Goal: Information Seeking & Learning: Learn about a topic

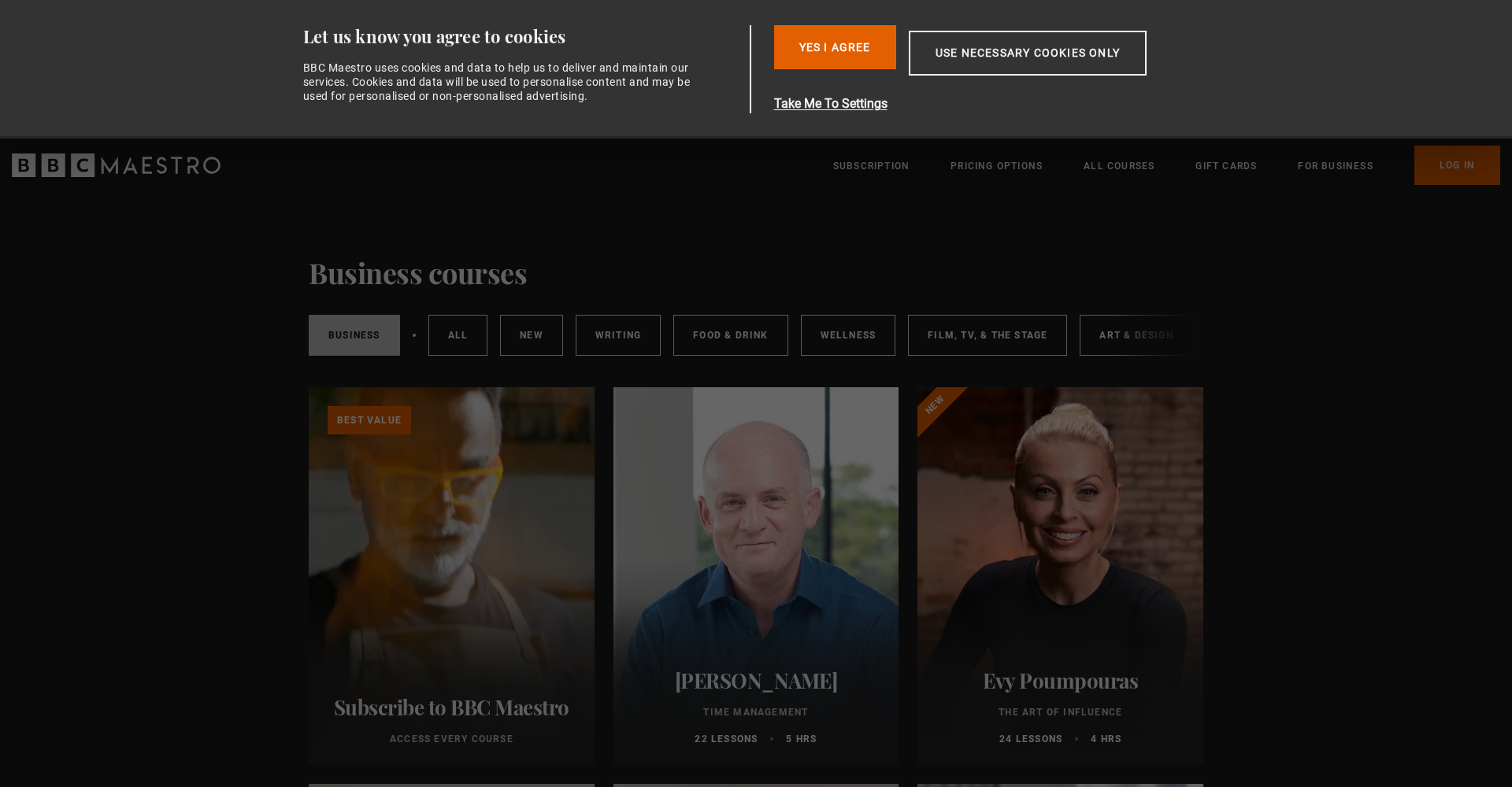
click at [348, 332] on link "Business" at bounding box center [354, 336] width 92 height 41
click at [848, 56] on button "Yes I Agree" at bounding box center [835, 47] width 122 height 44
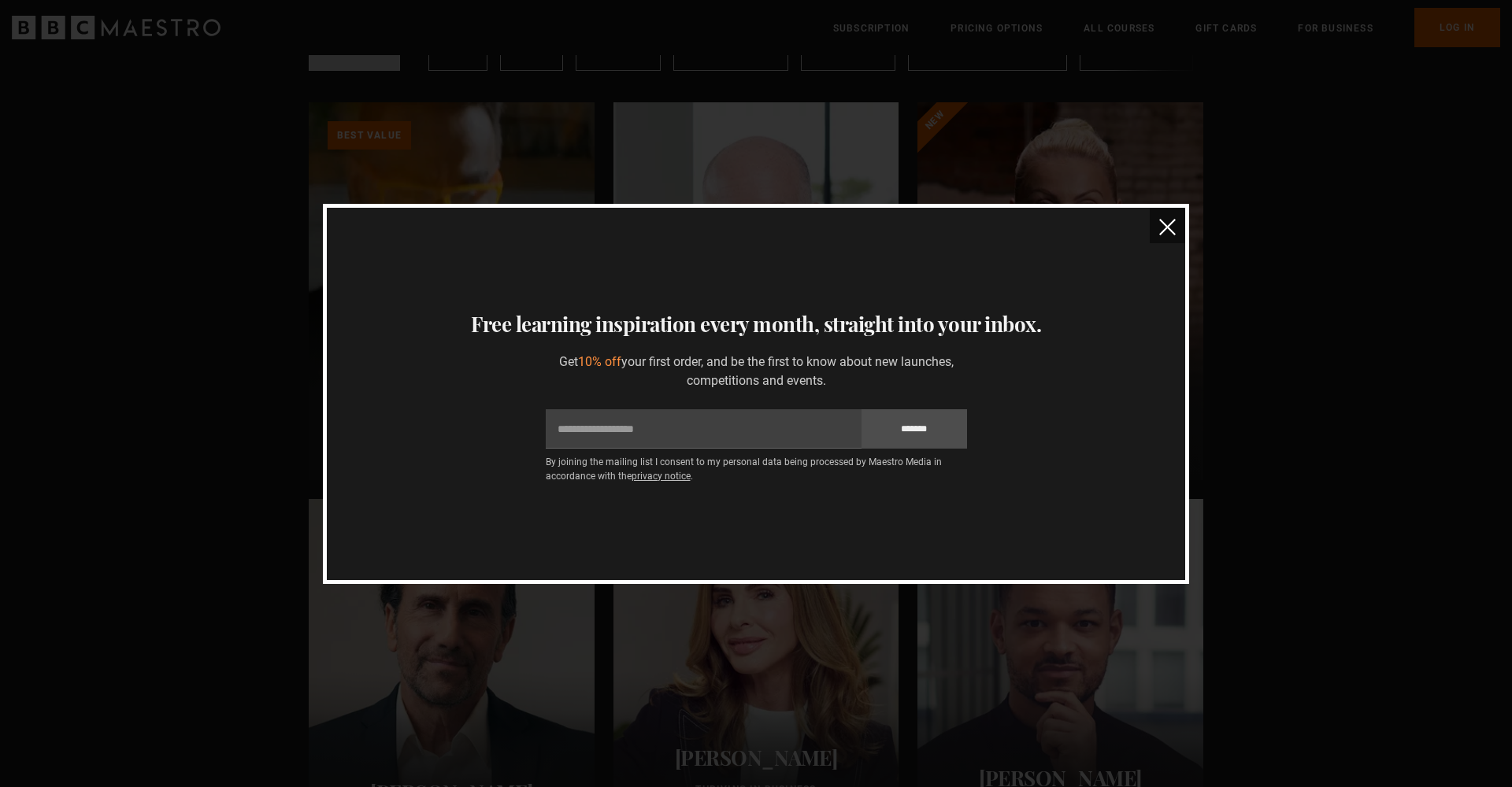
scroll to position [143, 0]
click at [1172, 225] on img "close" at bounding box center [1168, 227] width 17 height 16
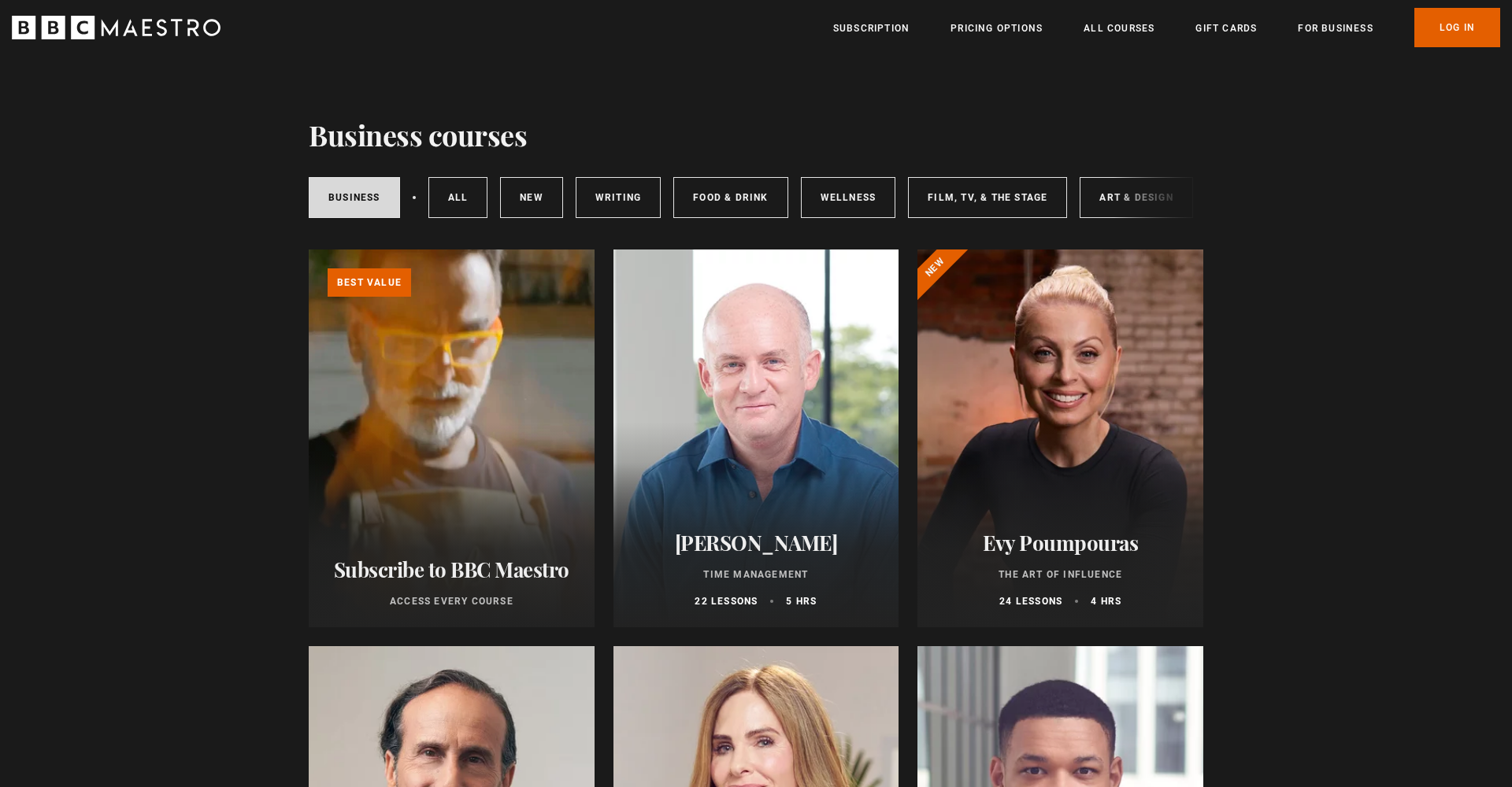
scroll to position [0, 0]
click at [843, 200] on link "Wellness" at bounding box center [848, 198] width 95 height 41
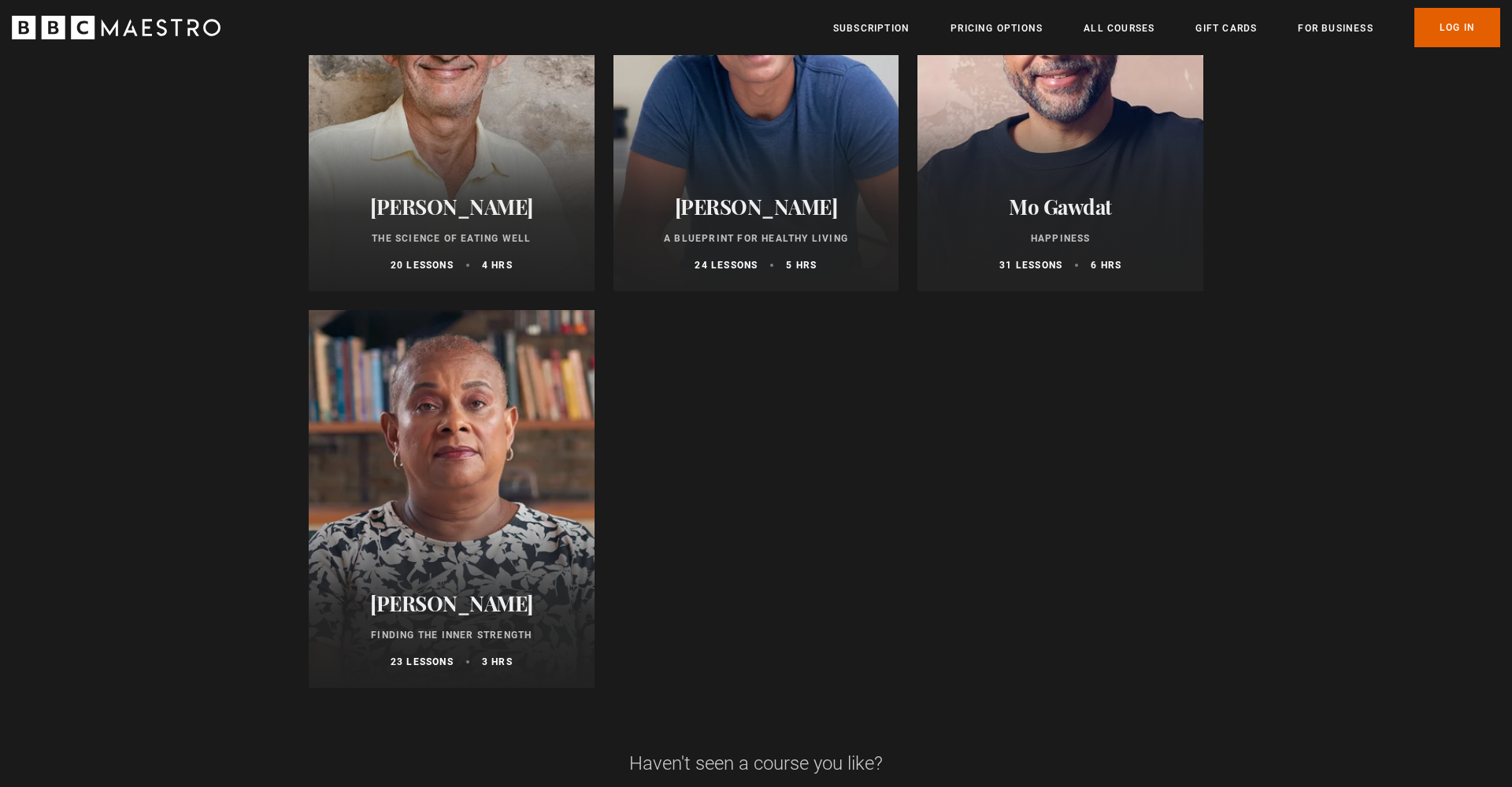
scroll to position [733, 0]
click at [480, 421] on div at bounding box center [451, 499] width 286 height 378
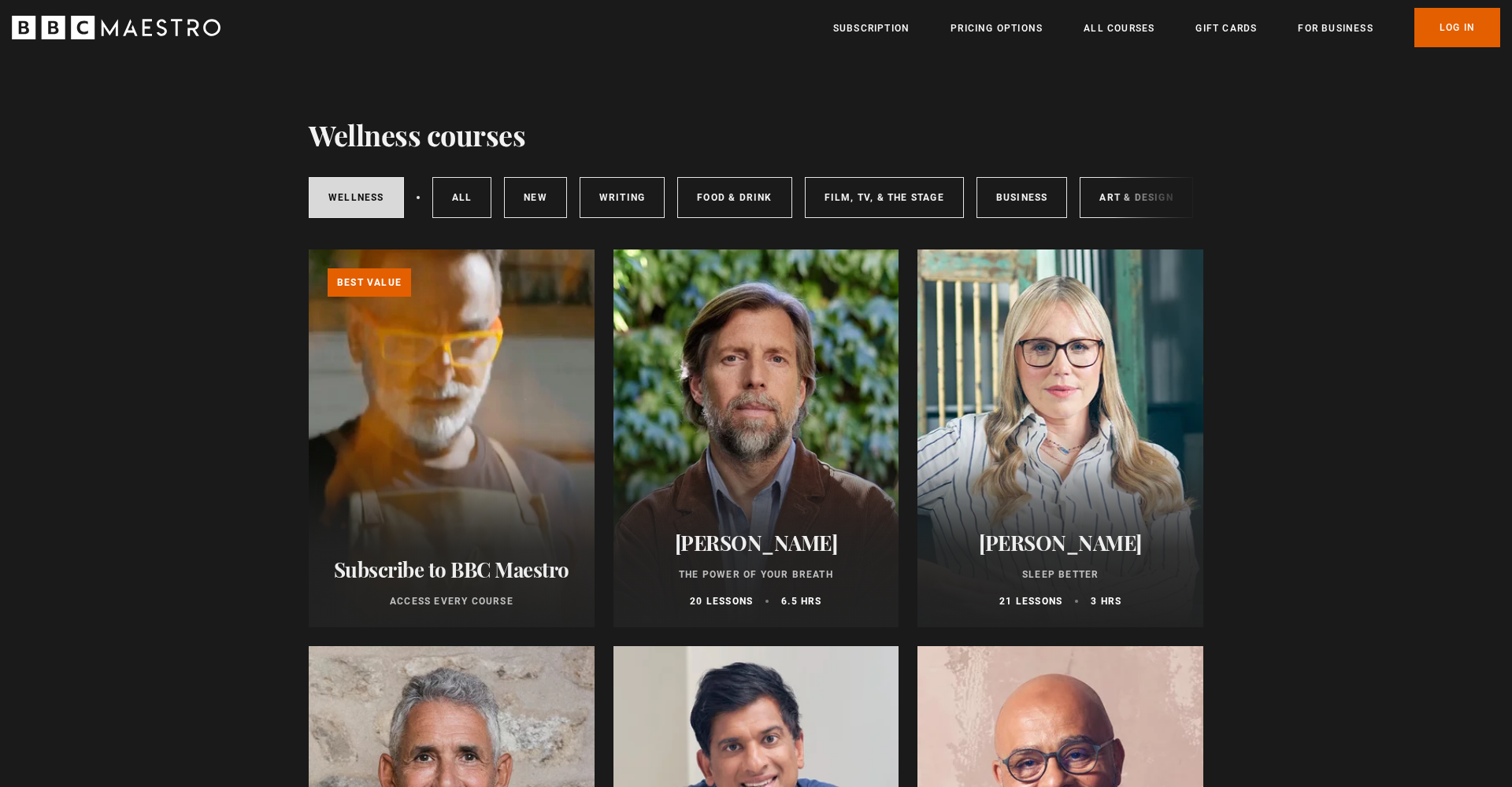
scroll to position [0, 0]
click at [1012, 191] on link "Business" at bounding box center [1022, 198] width 92 height 41
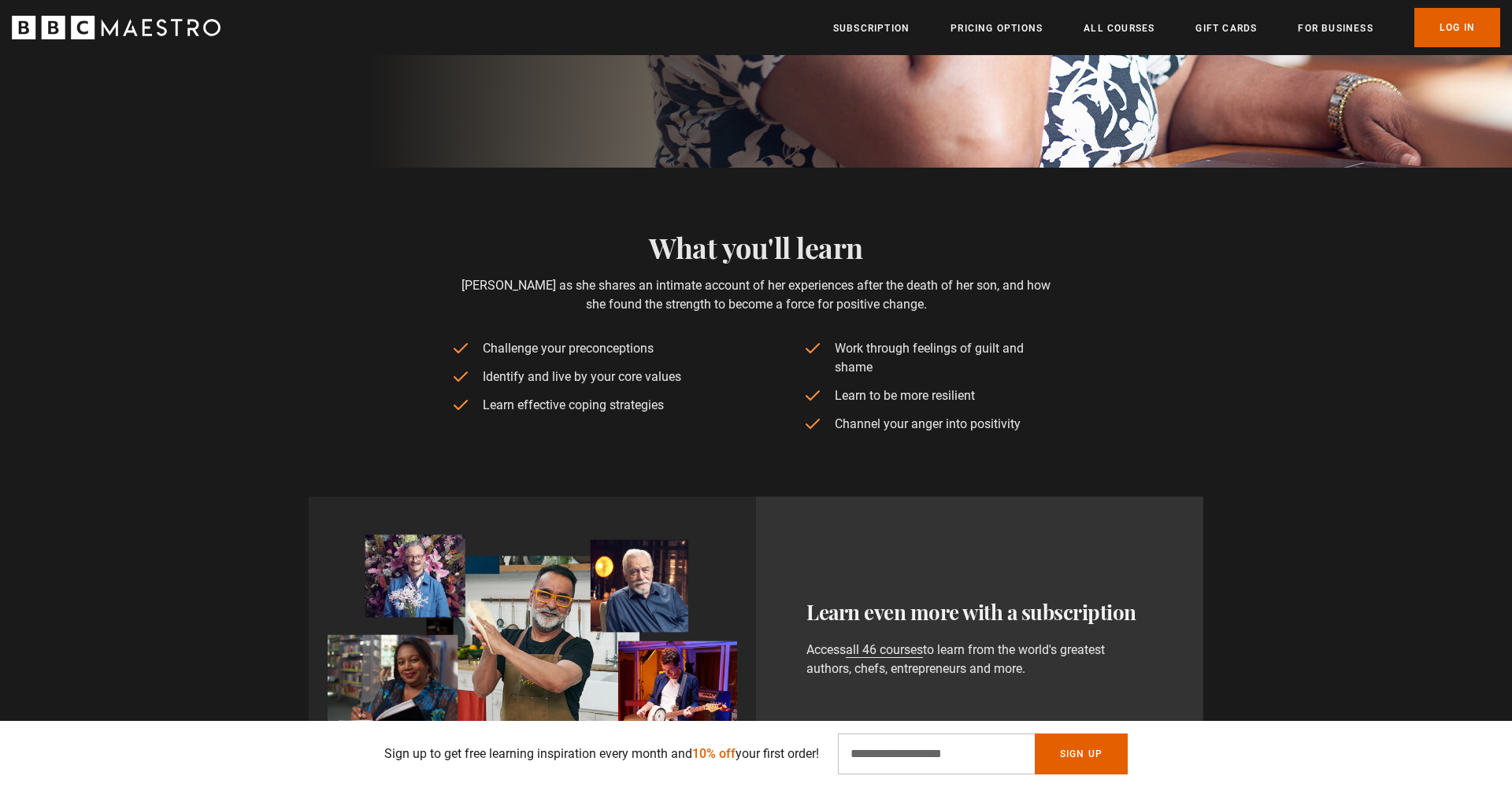
scroll to position [0, 206]
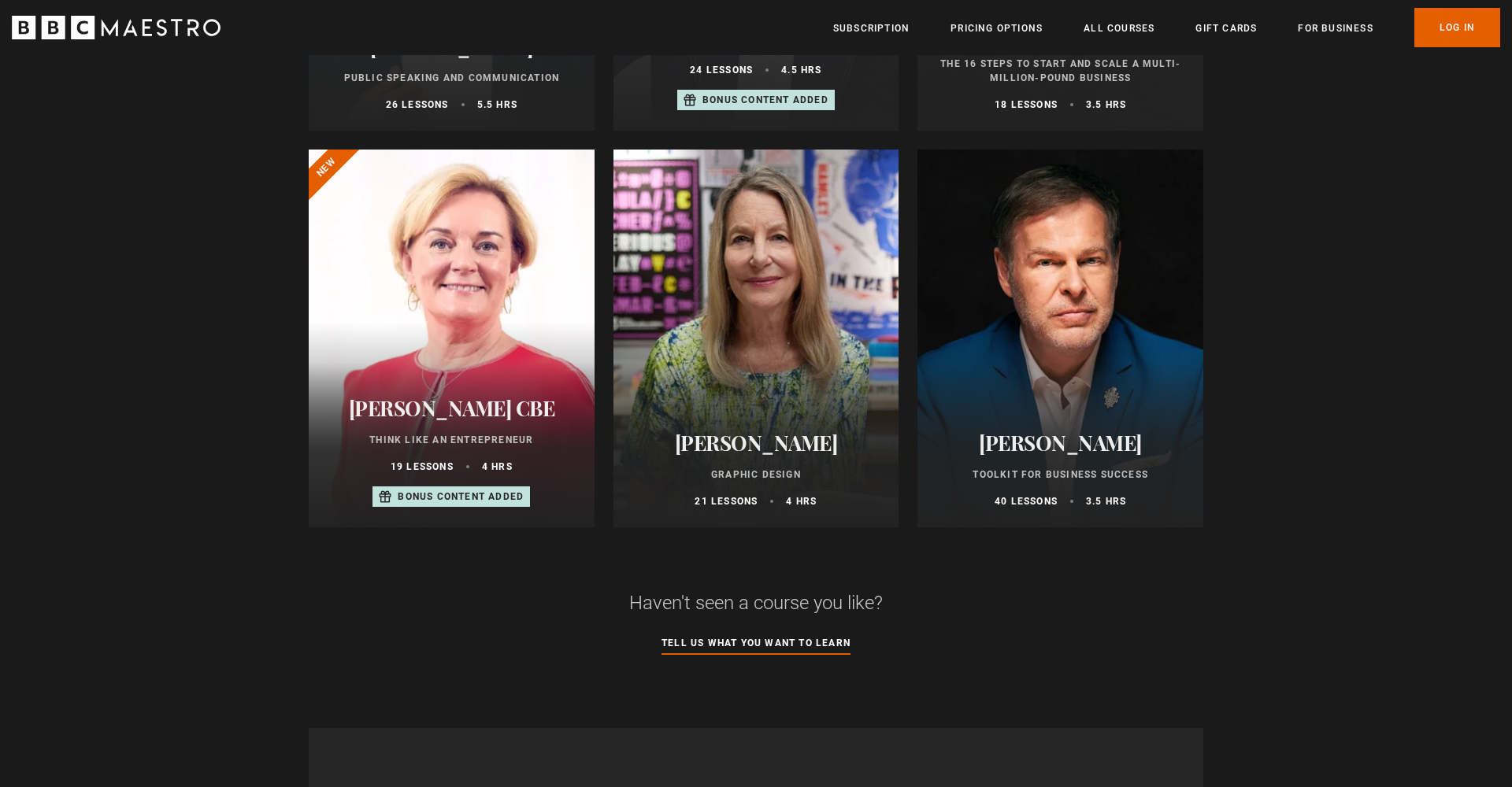
scroll to position [906, 0]
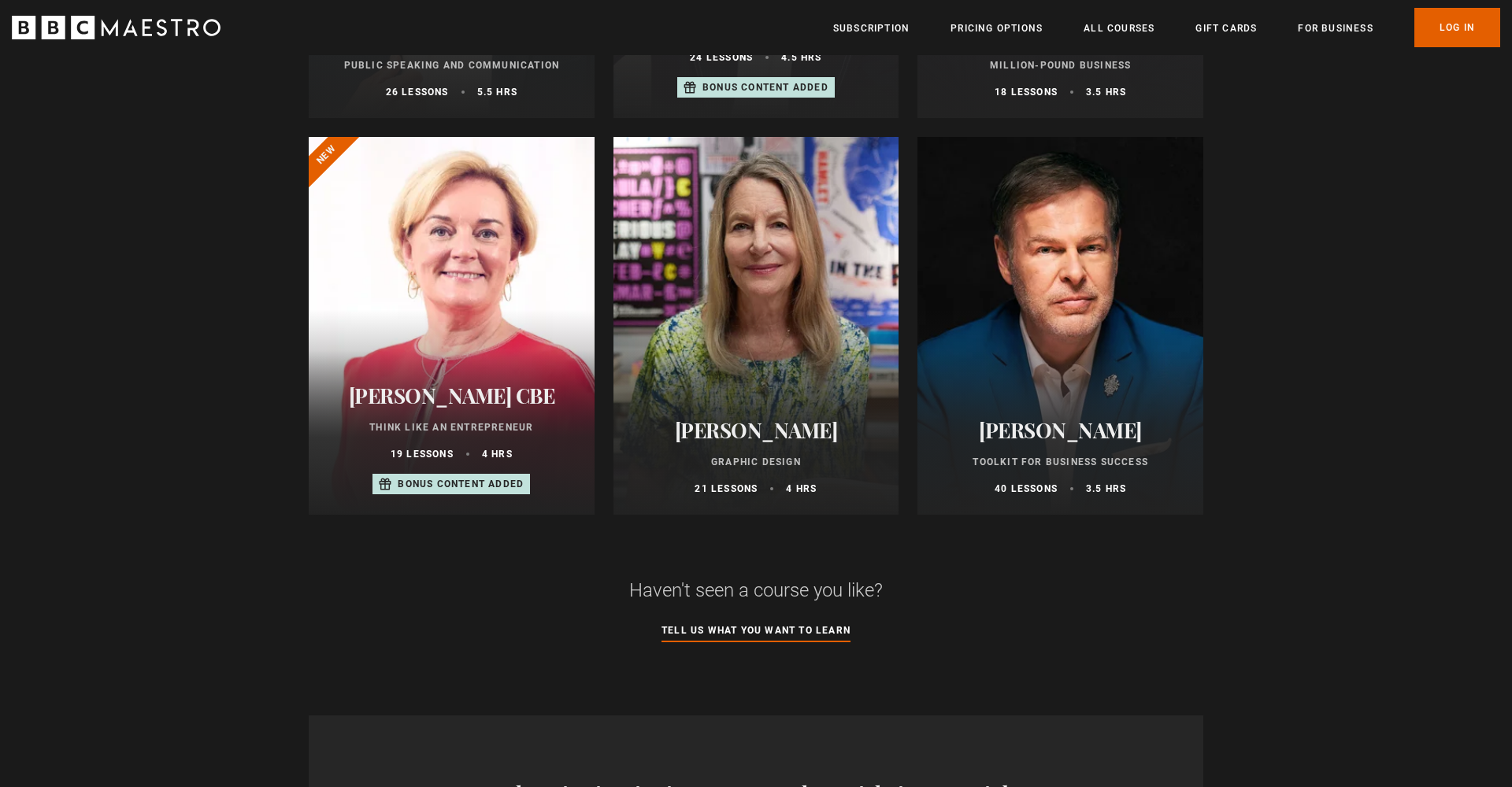
click at [1019, 317] on div at bounding box center [1061, 326] width 286 height 378
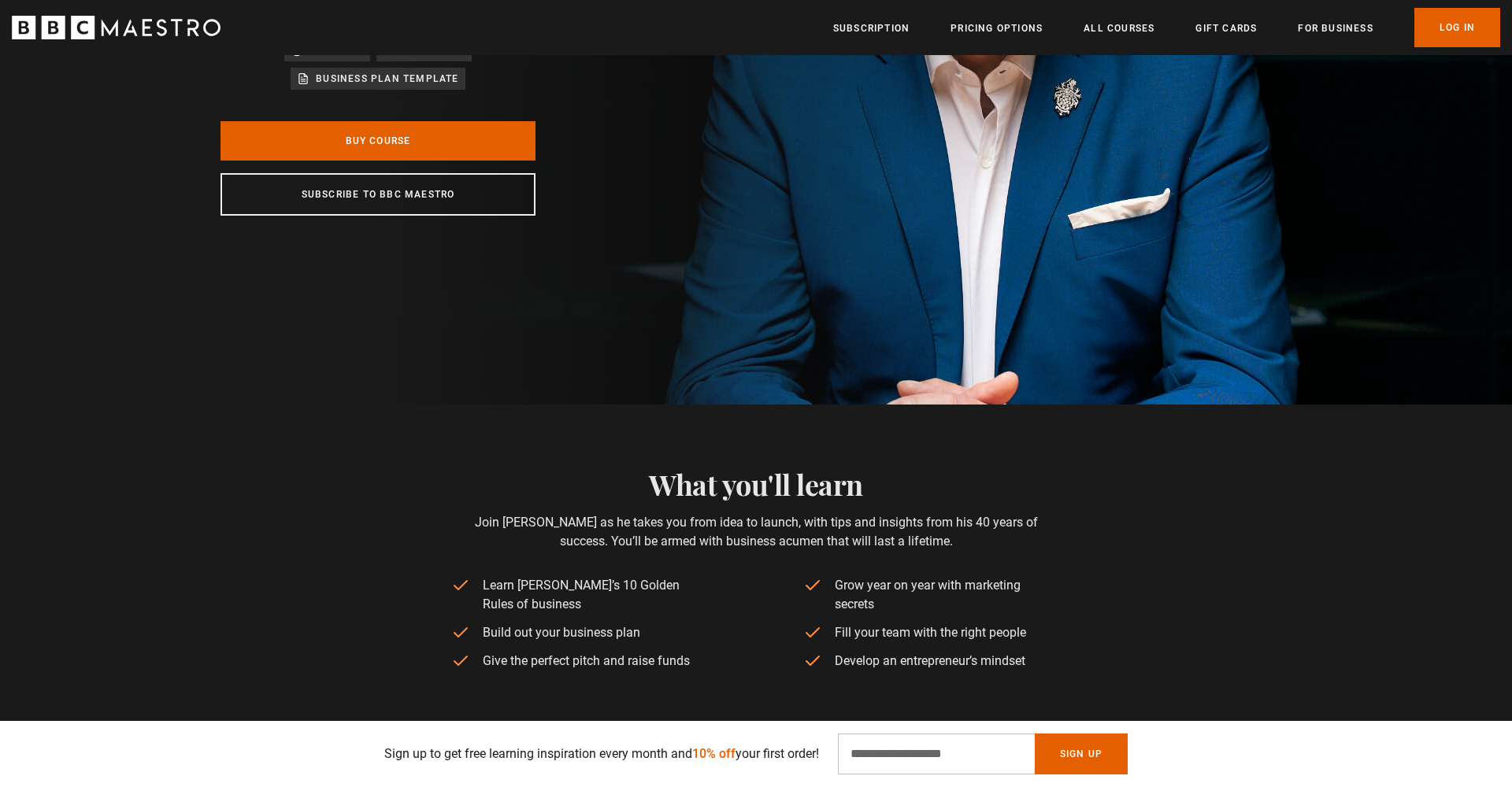
scroll to position [0, 1857]
